Goal: Find contact information: Find contact information

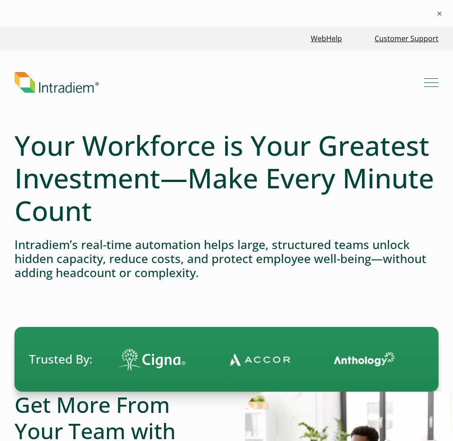
drag, startPoint x: 295, startPoint y: 165, endPoint x: 293, endPoint y: 61, distance: 103.7
click at [417, 34] on link "Customer Support" at bounding box center [406, 38] width 71 height 19
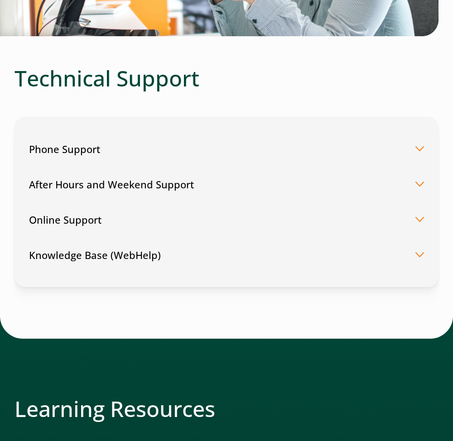
scroll to position [362, 0]
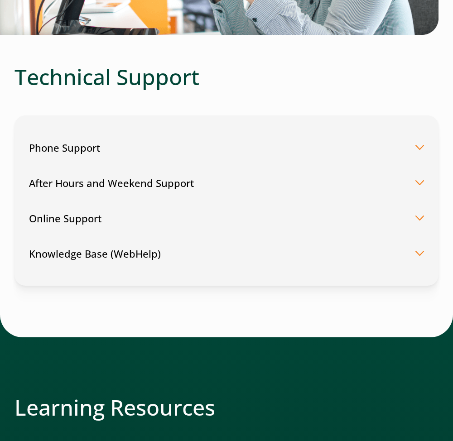
click at [418, 219] on button "Online Support" at bounding box center [226, 218] width 395 height 35
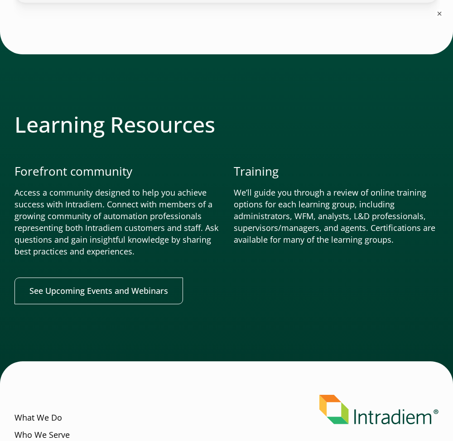
scroll to position [906, 0]
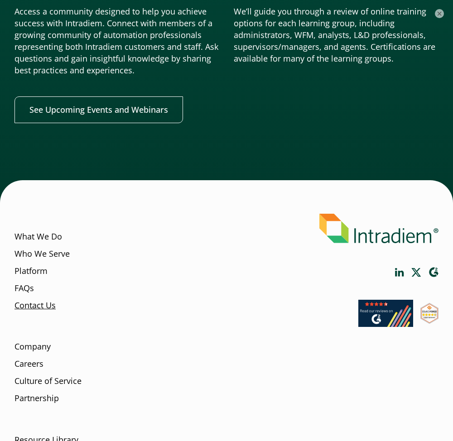
click at [43, 310] on link "Contact Us" at bounding box center [34, 305] width 41 height 12
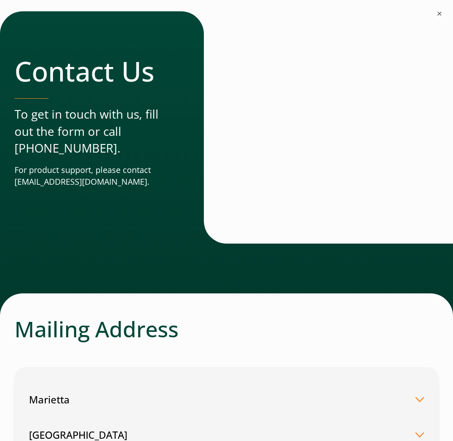
scroll to position [45, 0]
